Goal: Use online tool/utility: Utilize a website feature to perform a specific function

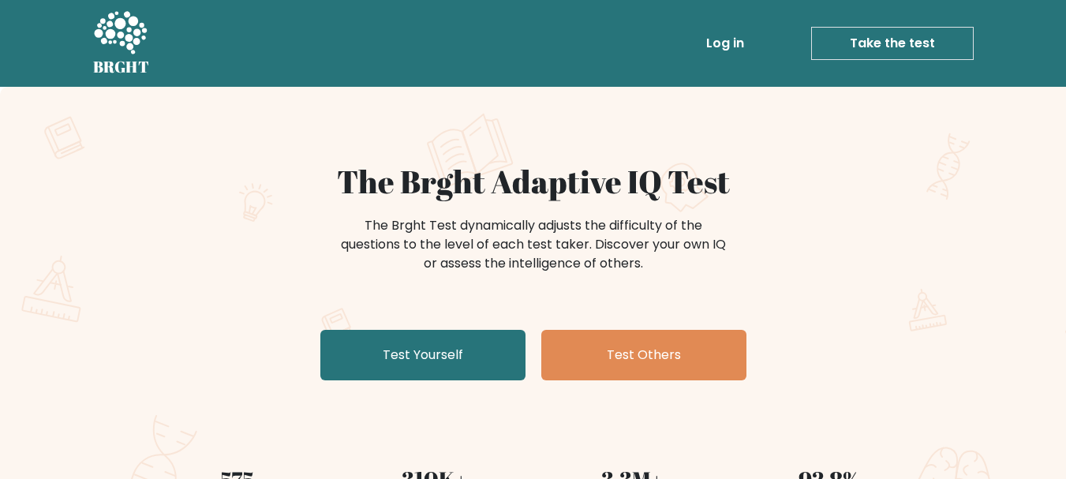
drag, startPoint x: 441, startPoint y: 221, endPoint x: 732, endPoint y: 291, distance: 299.6
click at [732, 291] on div "The Brght Test dynamically adjusts the difficulty of the questions to the level…" at bounding box center [533, 252] width 631 height 79
click at [354, 159] on div "The Brght Adaptive IQ Test The Brght Test dynamically adjusts the difficulty of…" at bounding box center [533, 331] width 1066 height 488
drag, startPoint x: 335, startPoint y: 178, endPoint x: 739, endPoint y: 264, distance: 413.9
click at [739, 264] on div "The Brght Adaptive IQ Test The Brght Test dynamically adjusts the difficulty of…" at bounding box center [533, 275] width 789 height 224
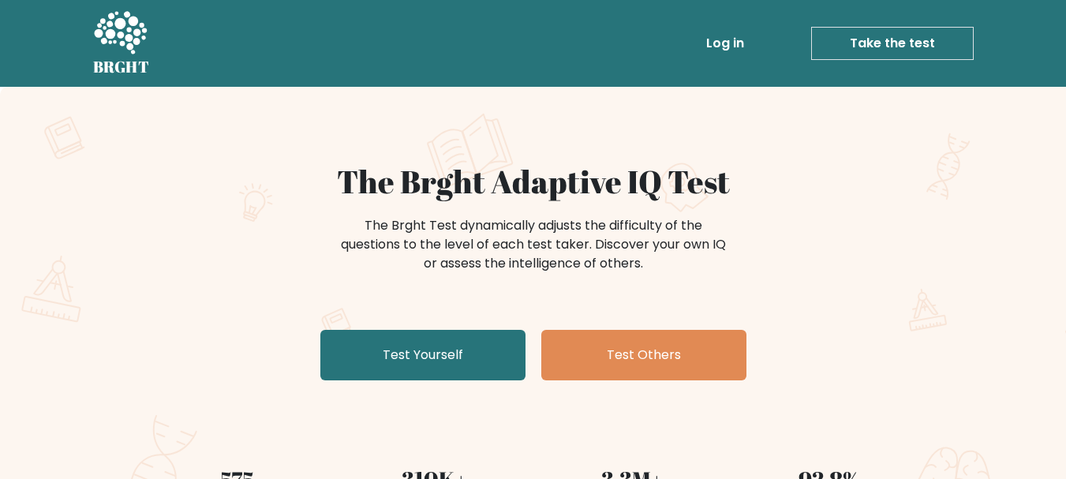
click at [773, 261] on div "The Brght Test dynamically adjusts the difficulty of the questions to the level…" at bounding box center [533, 252] width 631 height 79
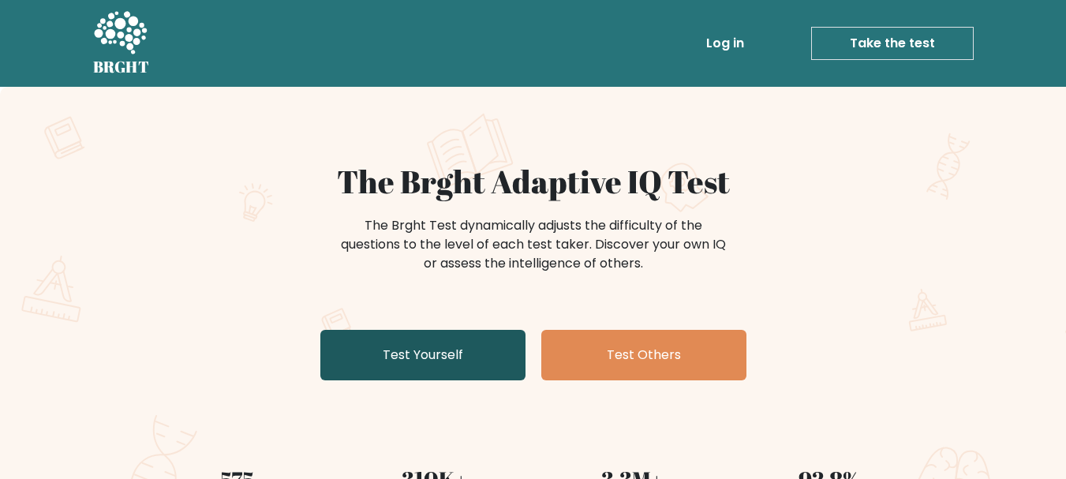
click at [425, 358] on link "Test Yourself" at bounding box center [422, 355] width 205 height 51
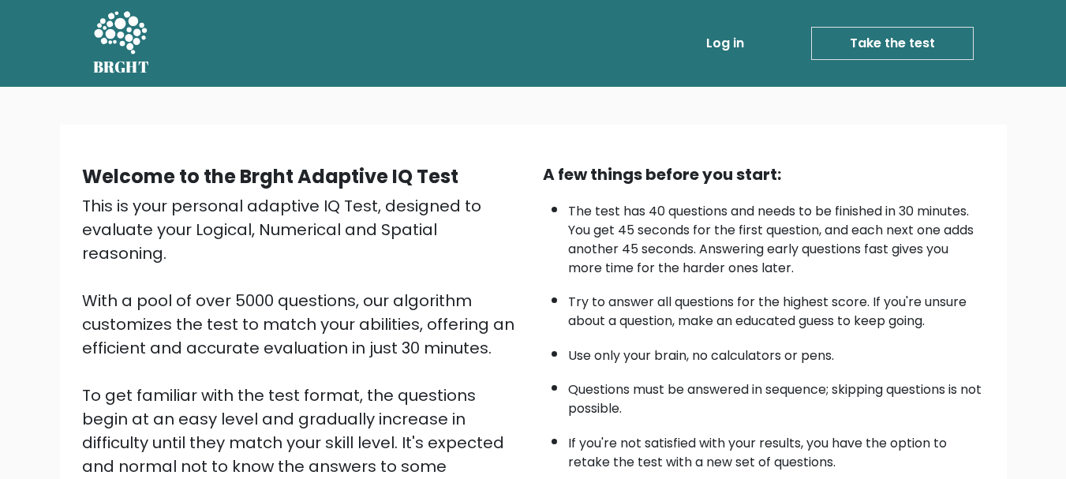
scroll to position [79, 0]
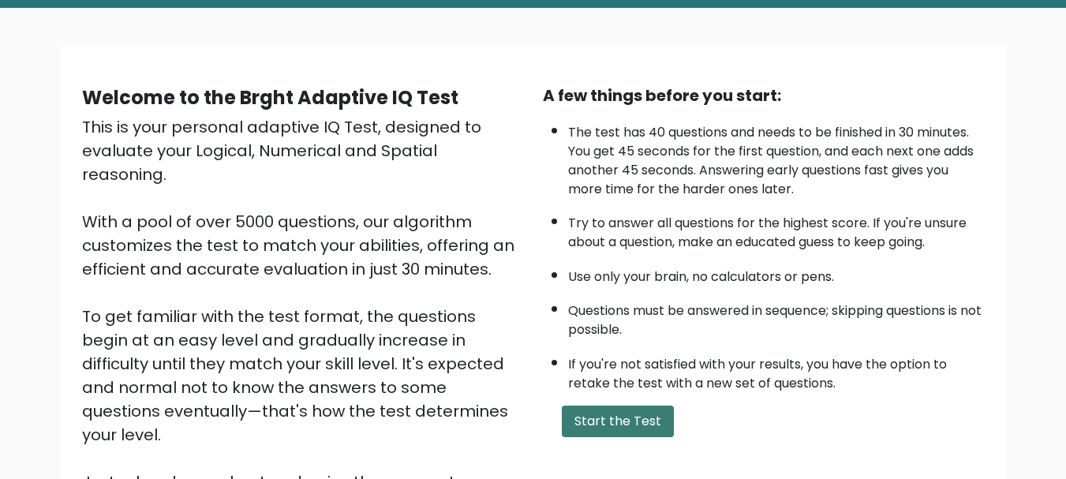
click at [655, 420] on button "Start the Test" at bounding box center [618, 422] width 112 height 32
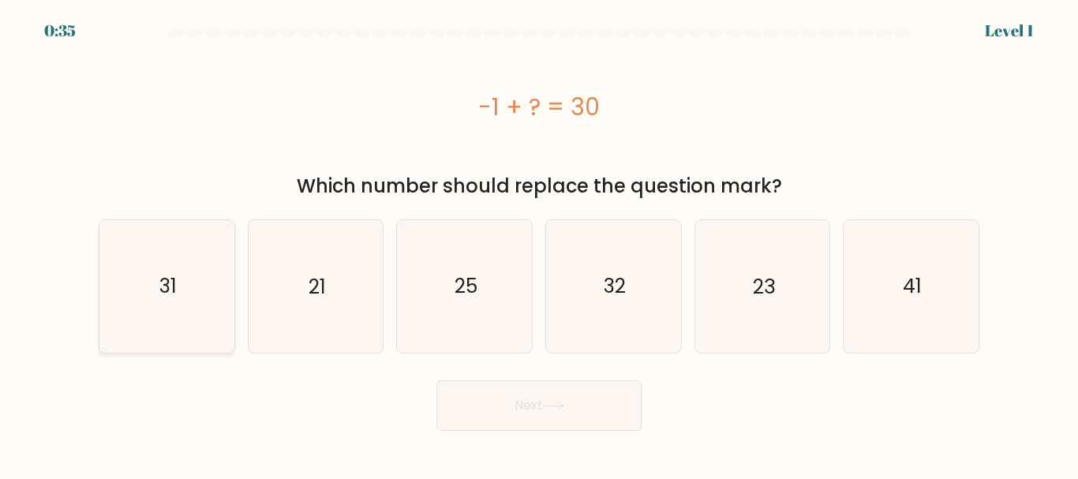
click at [205, 290] on icon "31" at bounding box center [167, 286] width 132 height 132
click at [539, 244] on input "a. 31" at bounding box center [539, 242] width 1 height 4
radio input "true"
click at [468, 421] on button "Next" at bounding box center [538, 405] width 205 height 51
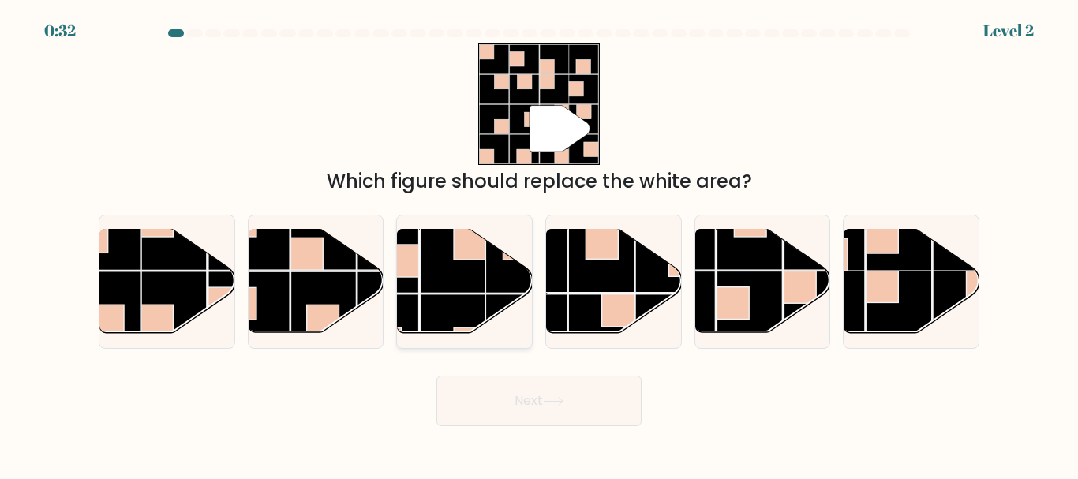
click at [459, 266] on rect at bounding box center [454, 260] width 66 height 66
click at [539, 244] on input "c." at bounding box center [539, 242] width 1 height 4
radio input "true"
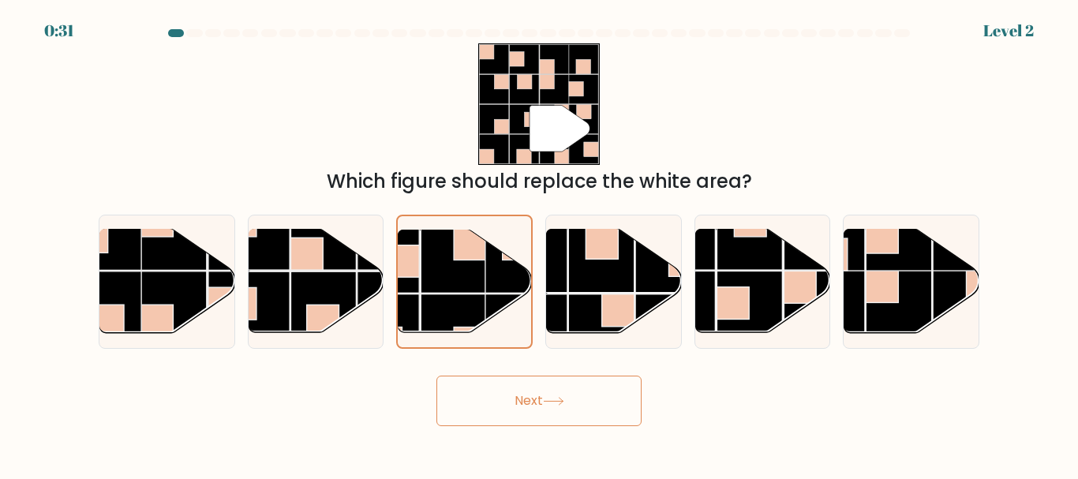
click at [537, 402] on button "Next" at bounding box center [538, 401] width 205 height 51
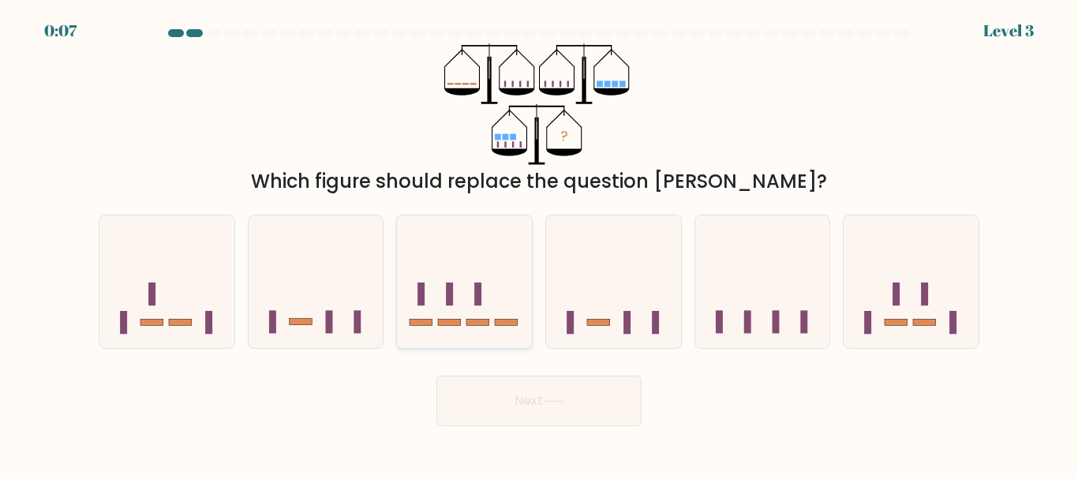
click at [471, 324] on rect at bounding box center [477, 322] width 23 height 6
click at [539, 244] on input "c." at bounding box center [539, 242] width 1 height 4
radio input "true"
click at [505, 391] on button "Next" at bounding box center [538, 401] width 205 height 51
